Goal: Task Accomplishment & Management: Manage account settings

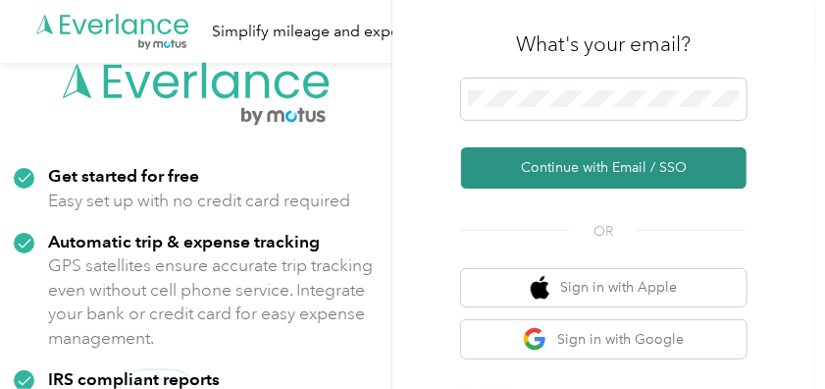
click at [605, 158] on button "Continue with Email / SSO" at bounding box center [604, 167] width 286 height 41
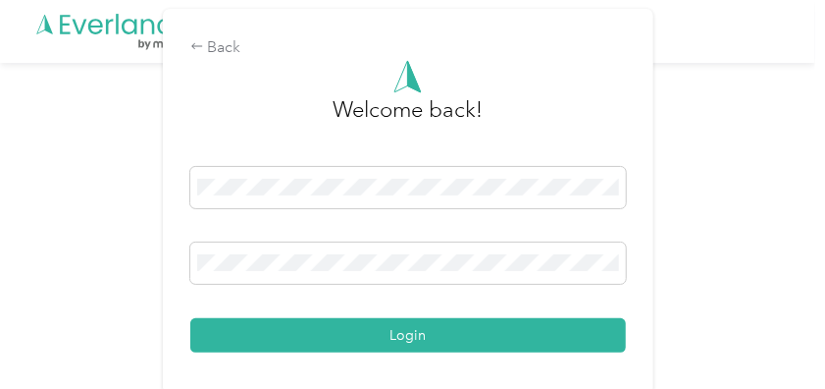
click at [605, 158] on form "Welcome back! Login" at bounding box center [408, 206] width 436 height 292
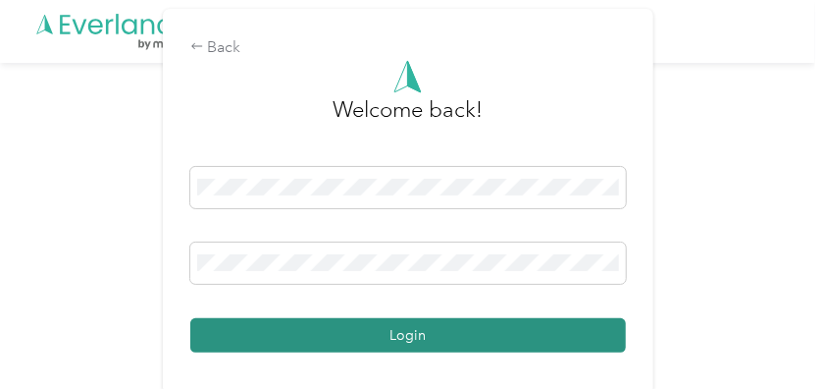
click at [495, 342] on button "Login" at bounding box center [408, 335] width 436 height 34
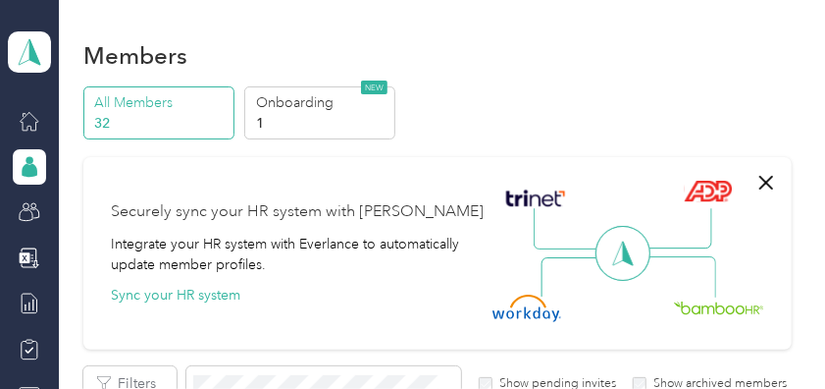
click at [133, 102] on p "All Members" at bounding box center [160, 102] width 133 height 21
click at [27, 165] on icon at bounding box center [30, 170] width 16 height 14
click at [26, 204] on icon at bounding box center [30, 212] width 22 height 22
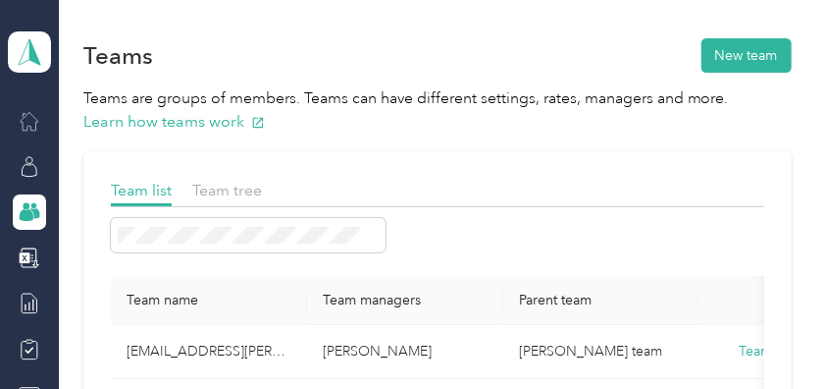
click at [26, 111] on icon at bounding box center [30, 121] width 22 height 22
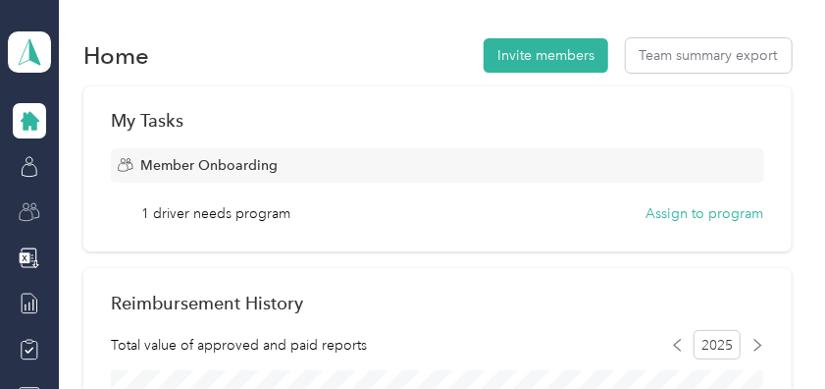
click at [121, 165] on icon at bounding box center [126, 165] width 16 height 16
click at [716, 210] on button "Assign to program" at bounding box center [706, 213] width 118 height 21
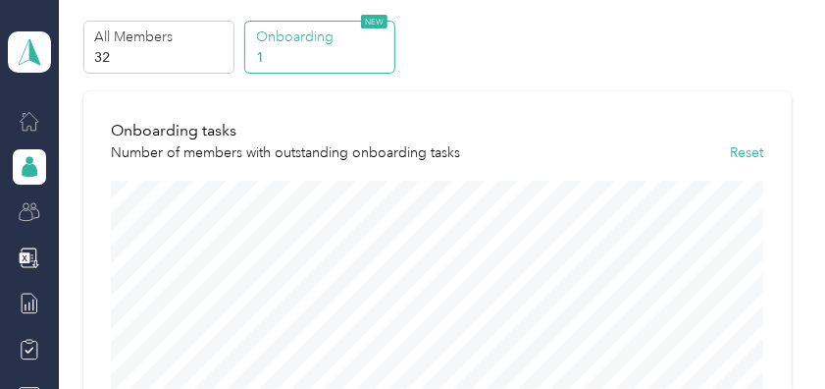
scroll to position [63, 0]
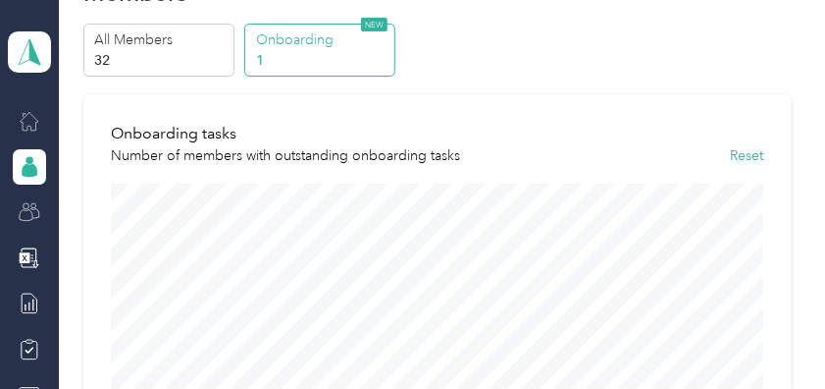
click at [305, 42] on p "Onboarding" at bounding box center [322, 39] width 133 height 21
drag, startPoint x: 814, startPoint y: 182, endPoint x: 820, endPoint y: 206, distance: 25.5
click at [816, 206] on div "Members All Members 32 Onboarding 1 NEW Onboarding tasks Number of members with…" at bounding box center [437, 194] width 757 height 389
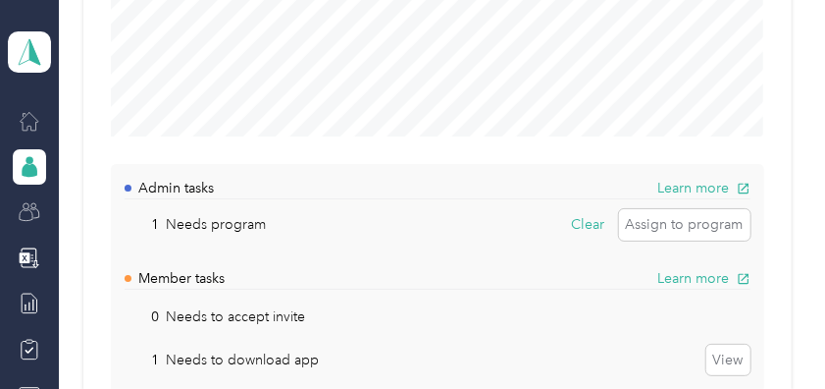
scroll to position [392, 0]
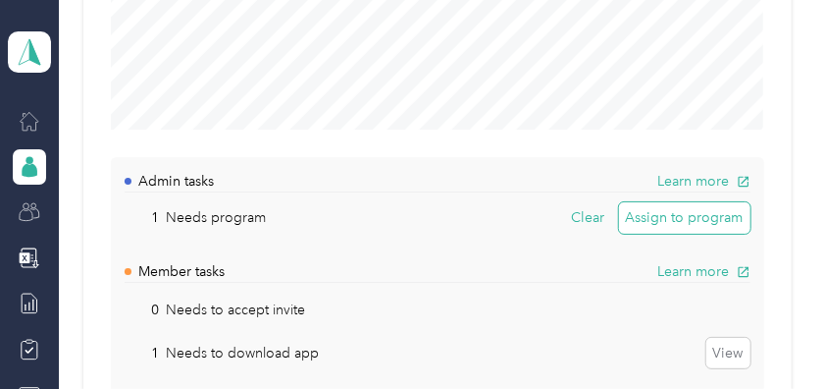
click at [654, 213] on button "Assign to program" at bounding box center [685, 217] width 132 height 31
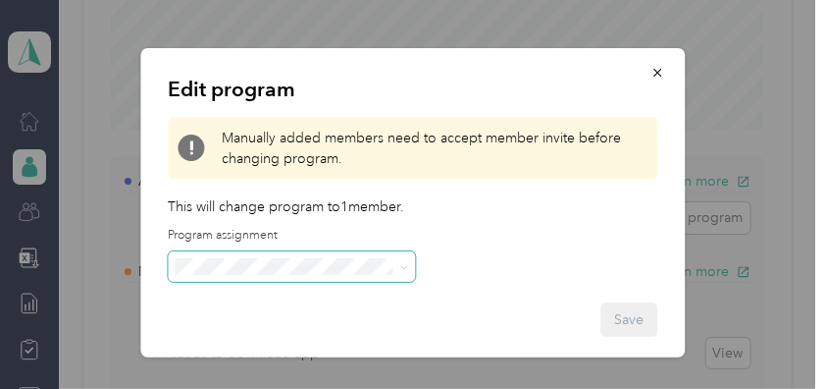
click at [400, 271] on icon at bounding box center [403, 267] width 9 height 9
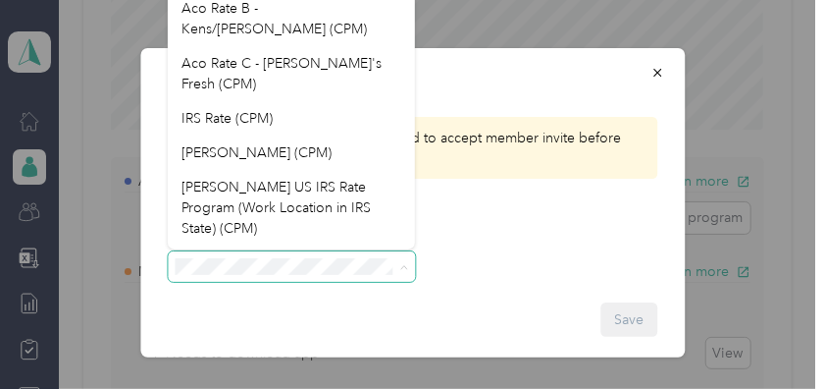
scroll to position [104, 0]
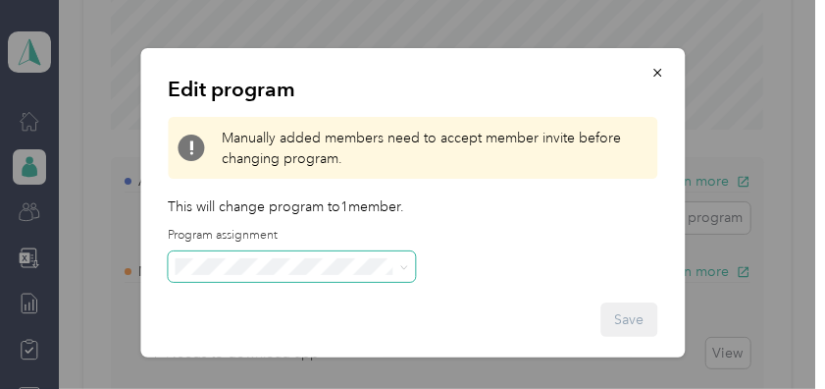
click at [253, 117] on li "[PERSON_NAME] (CPM)" at bounding box center [291, 134] width 247 height 34
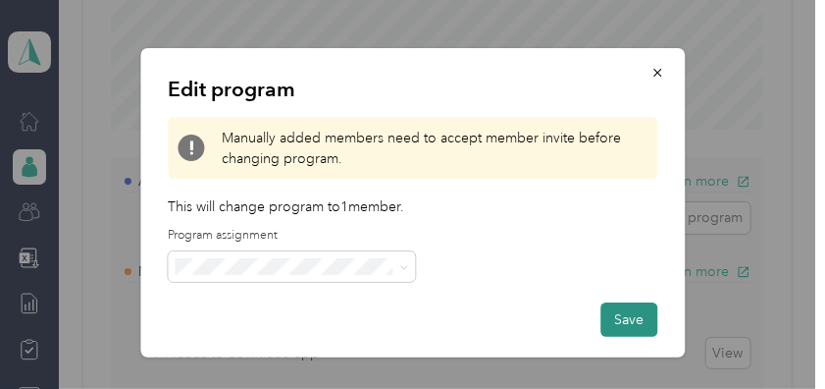
click at [619, 319] on button "Save" at bounding box center [629, 319] width 57 height 34
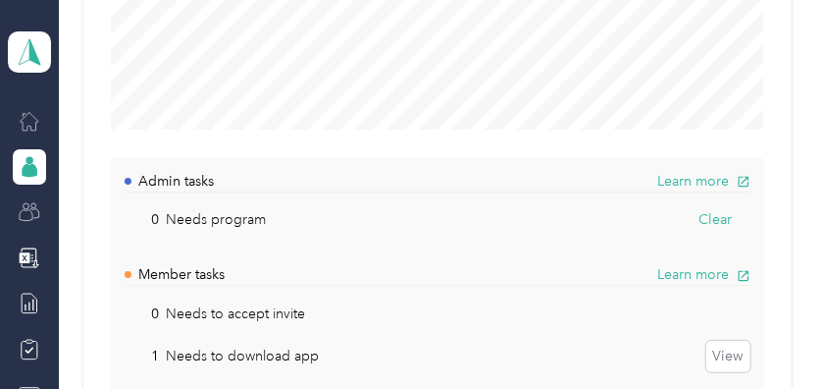
drag, startPoint x: 820, startPoint y: 112, endPoint x: 551, endPoint y: 218, distance: 290.0
click at [551, 218] on div "0 Needs program Clear" at bounding box center [438, 219] width 626 height 34
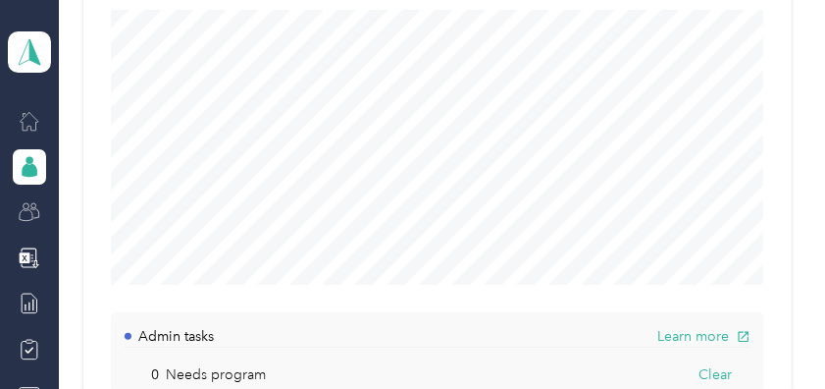
scroll to position [0, 0]
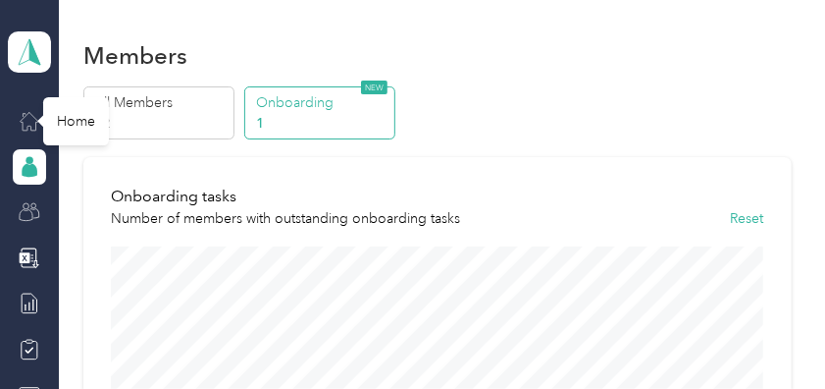
click at [25, 112] on icon at bounding box center [30, 121] width 22 height 22
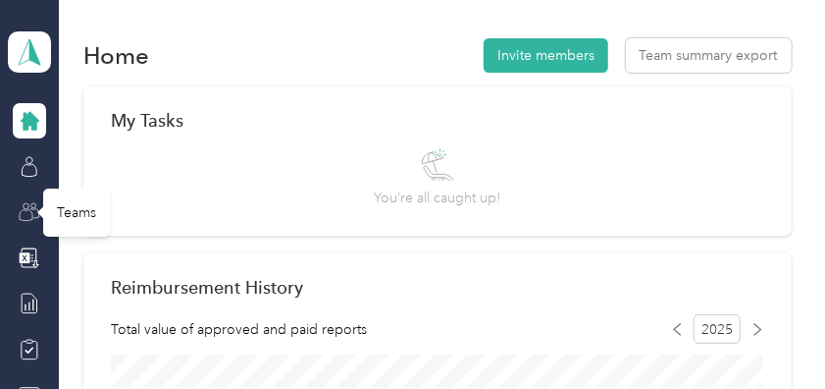
click at [20, 209] on icon at bounding box center [30, 212] width 22 height 22
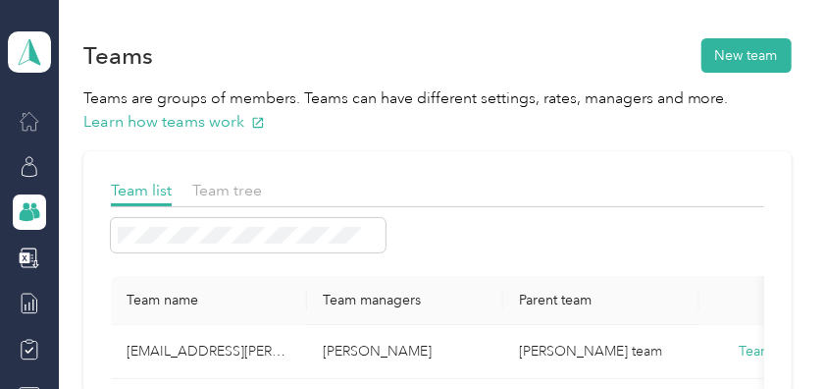
click at [24, 207] on circle at bounding box center [27, 206] width 7 height 7
click at [27, 121] on icon at bounding box center [30, 121] width 22 height 22
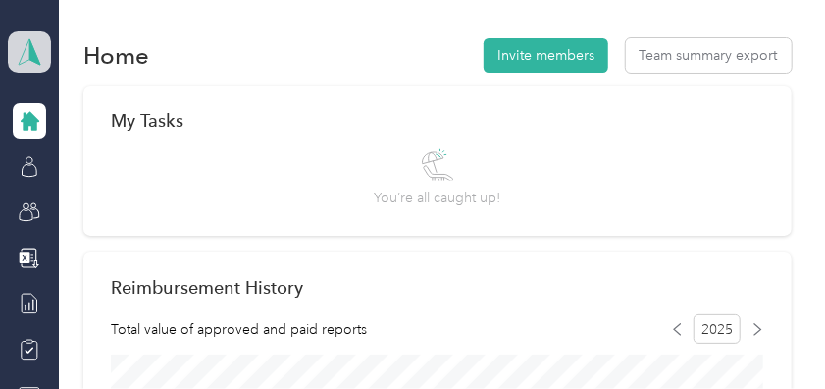
click at [21, 55] on icon at bounding box center [29, 51] width 29 height 27
click at [41, 161] on div "Team dashboard" at bounding box center [265, 161] width 497 height 34
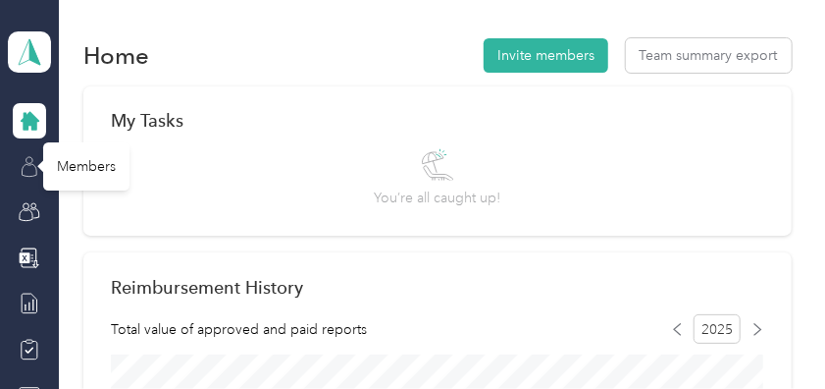
click at [20, 171] on icon at bounding box center [30, 167] width 22 height 22
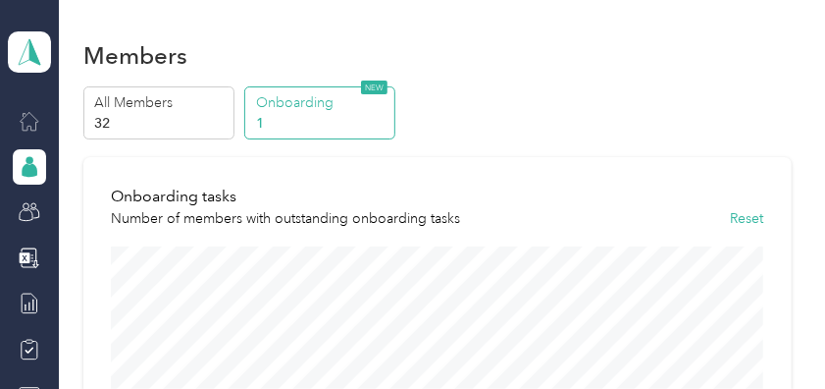
click at [295, 108] on p "Onboarding" at bounding box center [322, 102] width 133 height 21
click at [289, 106] on p "Onboarding" at bounding box center [322, 102] width 133 height 21
click at [712, 213] on div "Onboarding tasks Number of members with outstanding onboarding tasks Reset" at bounding box center [438, 207] width 654 height 45
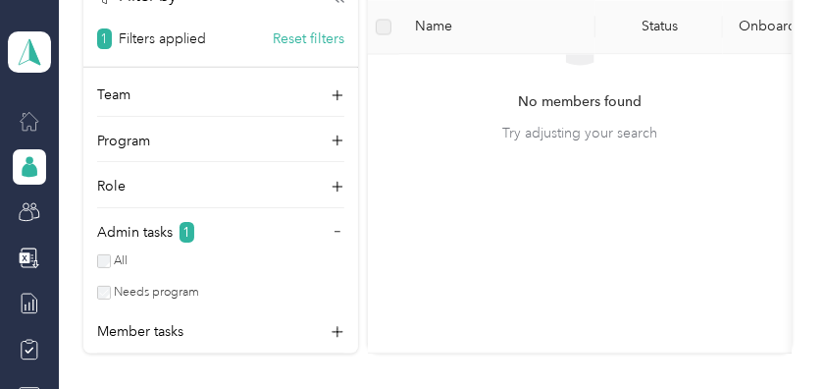
scroll to position [1366, 0]
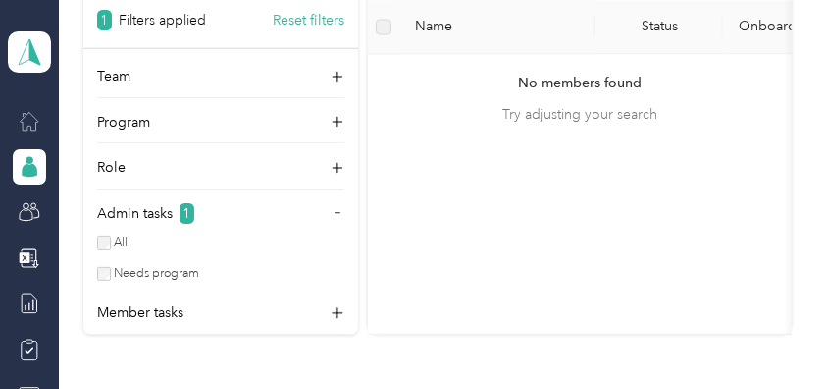
click at [546, 73] on span "No members found" at bounding box center [580, 83] width 124 height 22
click at [447, 60] on div "No members found Try adjusting your search" at bounding box center [580, 83] width 393 height 467
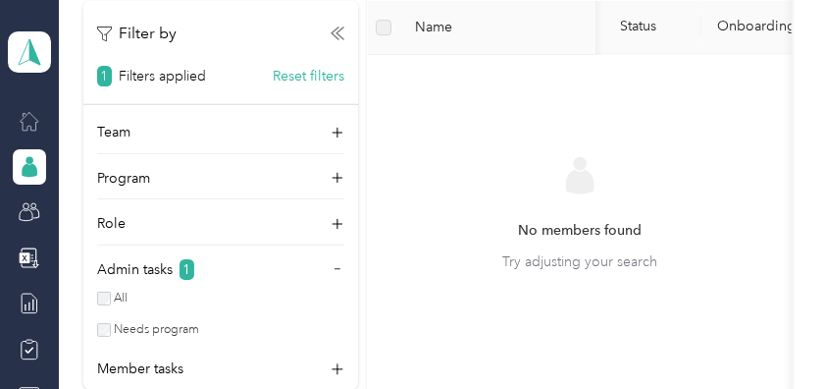
scroll to position [1166, 0]
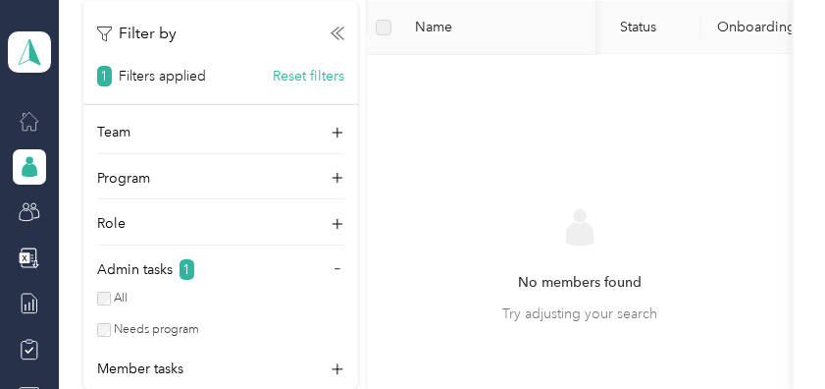
click at [602, 143] on div "No members found Try adjusting your search" at bounding box center [580, 283] width 393 height 467
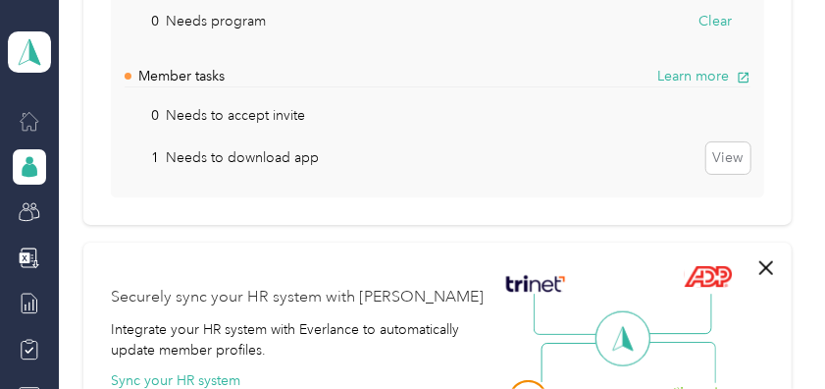
scroll to position [555, 0]
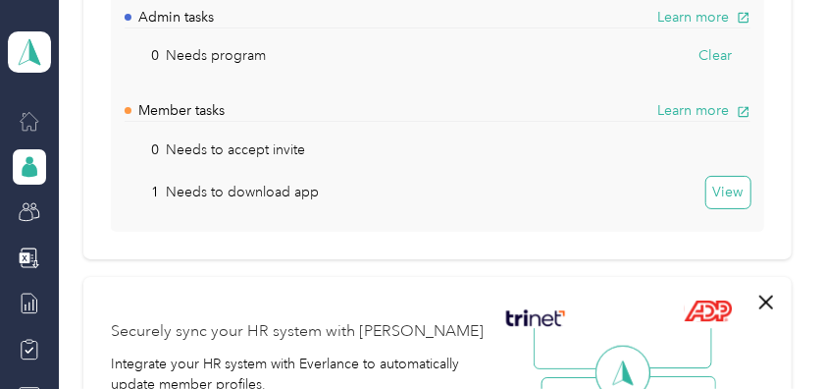
click at [727, 189] on button "View" at bounding box center [729, 192] width 44 height 31
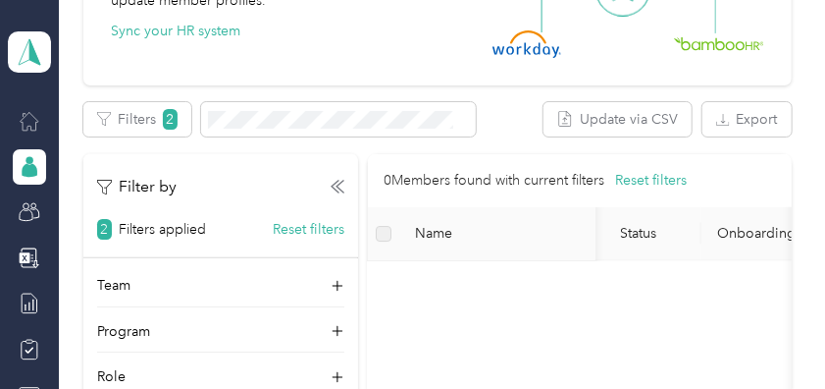
scroll to position [967, 0]
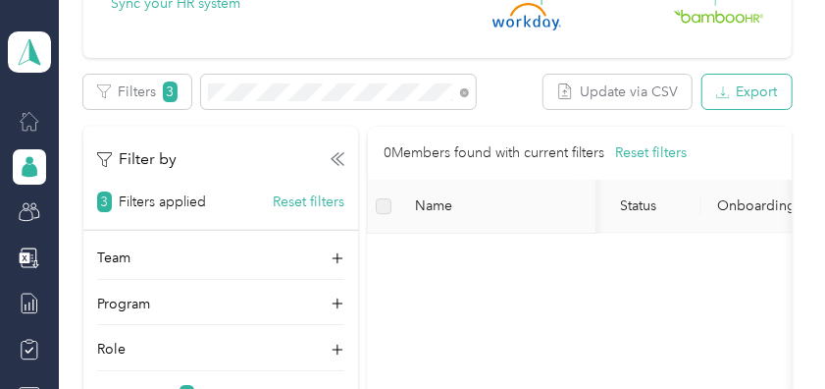
click at [765, 96] on button "Export" at bounding box center [747, 92] width 89 height 34
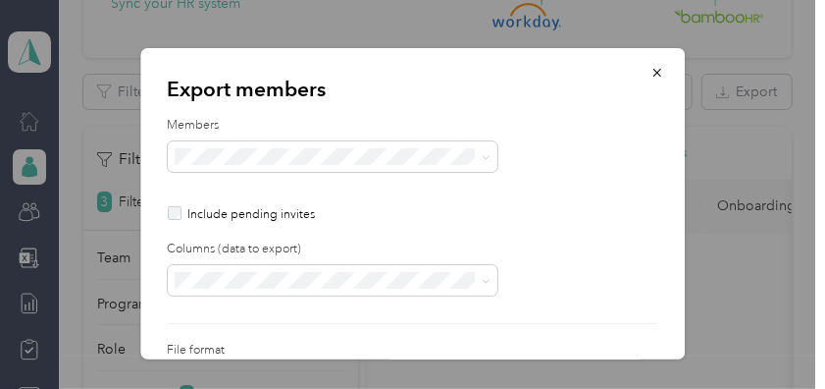
click at [352, 262] on div "Columns (data to export)" at bounding box center [413, 267] width 490 height 55
click at [651, 67] on icon "button" at bounding box center [658, 73] width 14 height 14
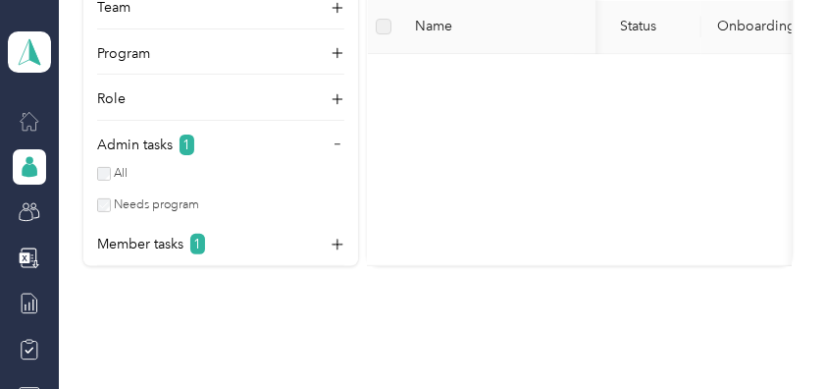
scroll to position [1444, 0]
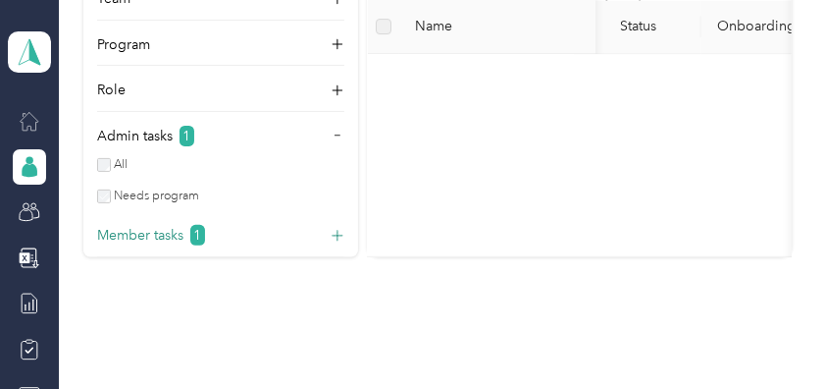
click at [130, 239] on p "Member tasks" at bounding box center [140, 235] width 86 height 21
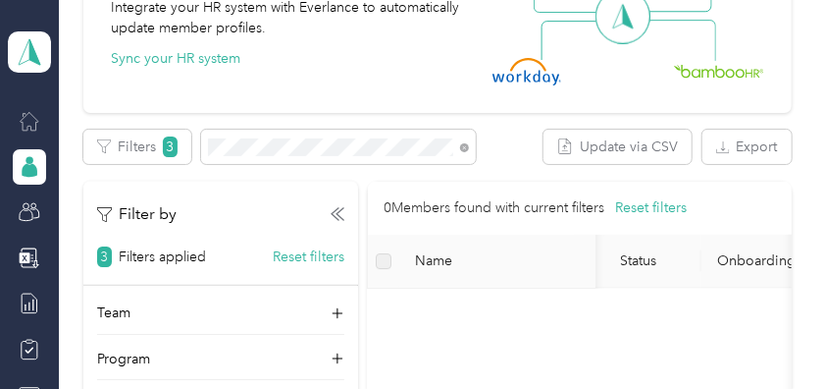
scroll to position [894, 0]
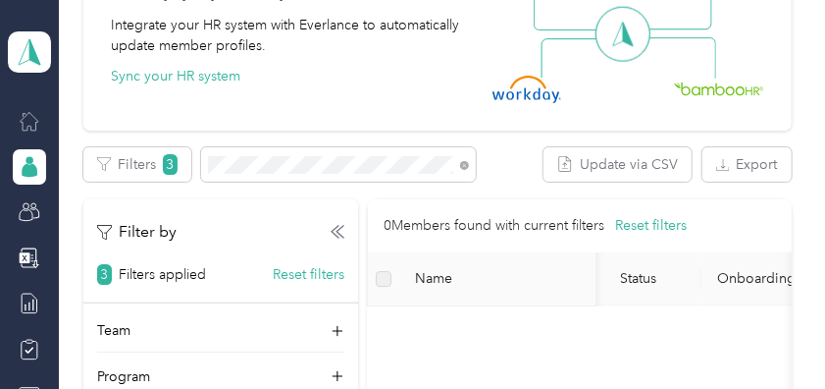
click at [386, 275] on label at bounding box center [384, 279] width 16 height 22
click at [660, 225] on button "Reset filters" at bounding box center [651, 226] width 72 height 22
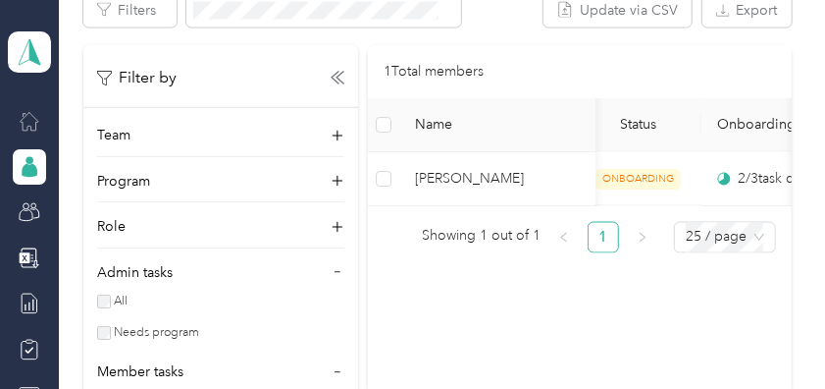
scroll to position [1064, 0]
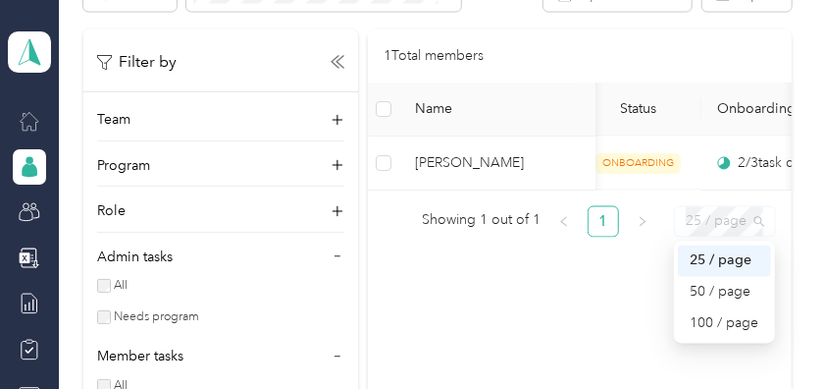
click at [767, 233] on div "25 / page" at bounding box center [725, 221] width 102 height 31
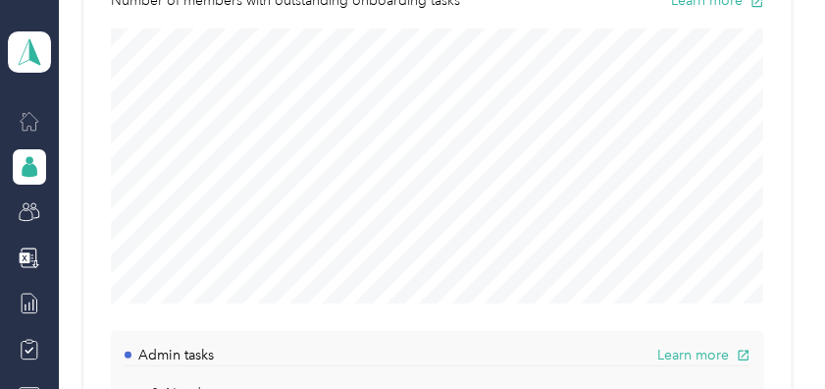
scroll to position [0, 0]
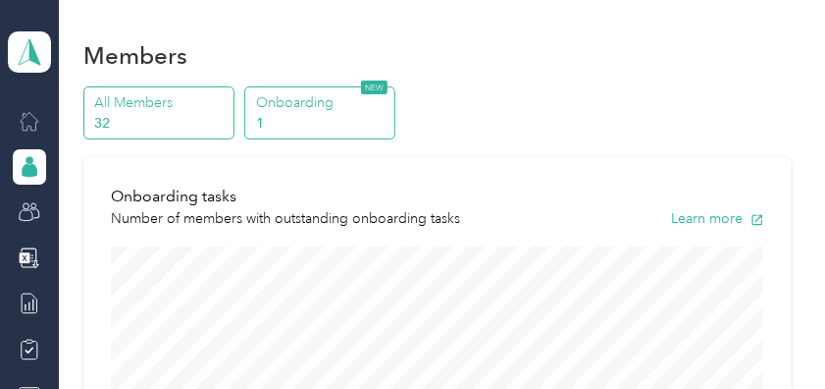
click at [147, 104] on p "All Members" at bounding box center [160, 102] width 133 height 21
